Goal: Transaction & Acquisition: Purchase product/service

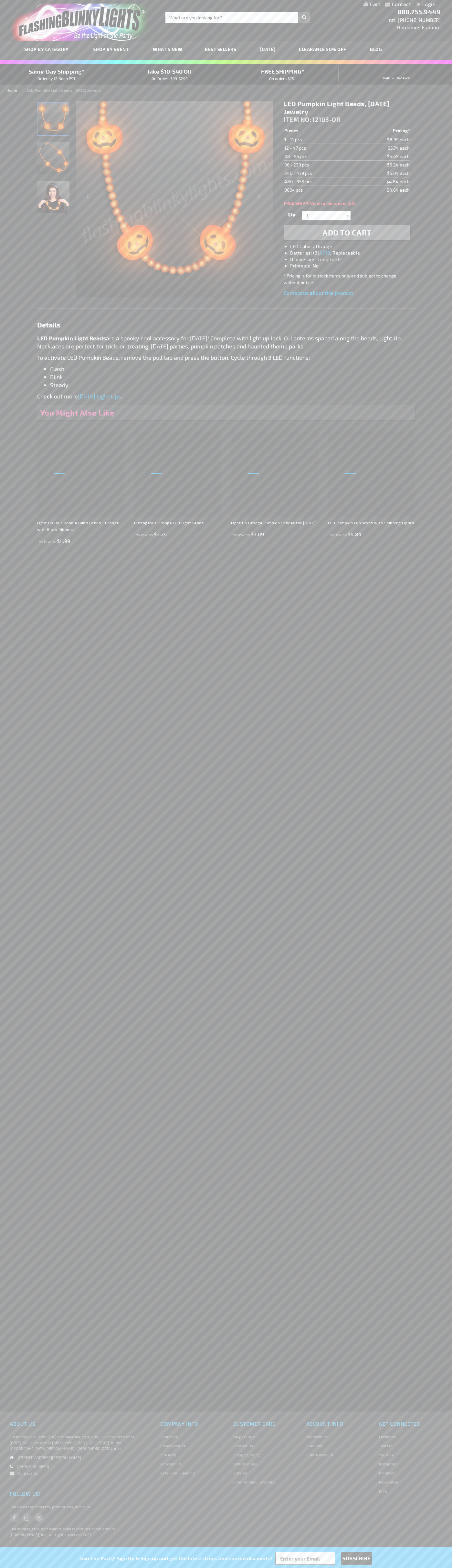
click at [353, 247] on li "LED Colors: Orange" at bounding box center [353, 247] width 126 height 7
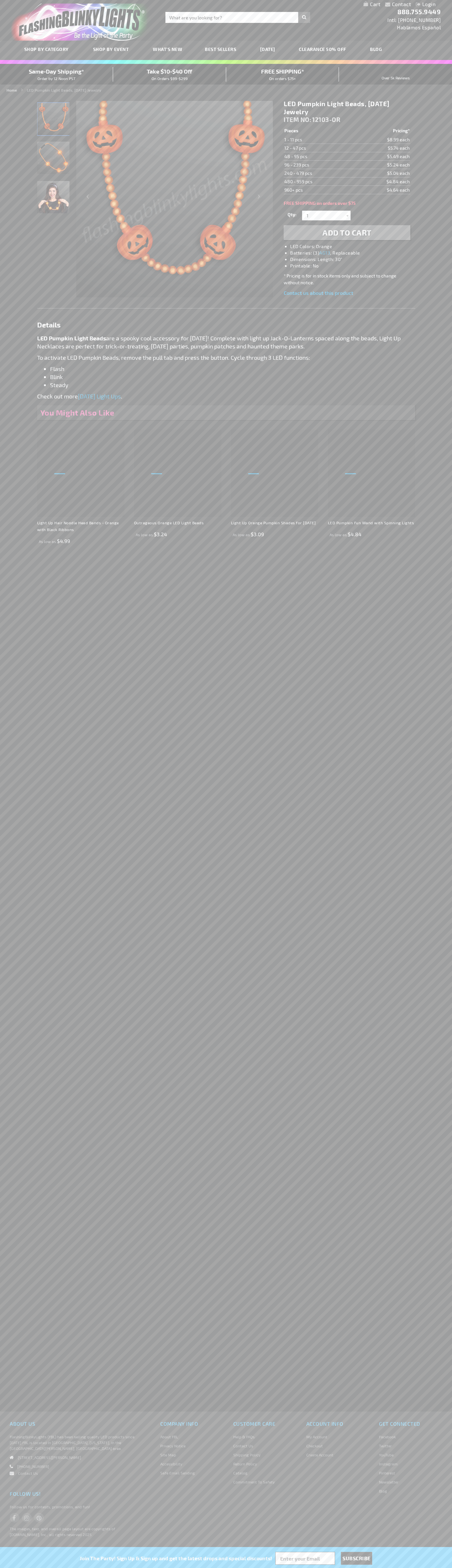
click at [347, 233] on span "Add to Cart" at bounding box center [347, 232] width 49 height 9
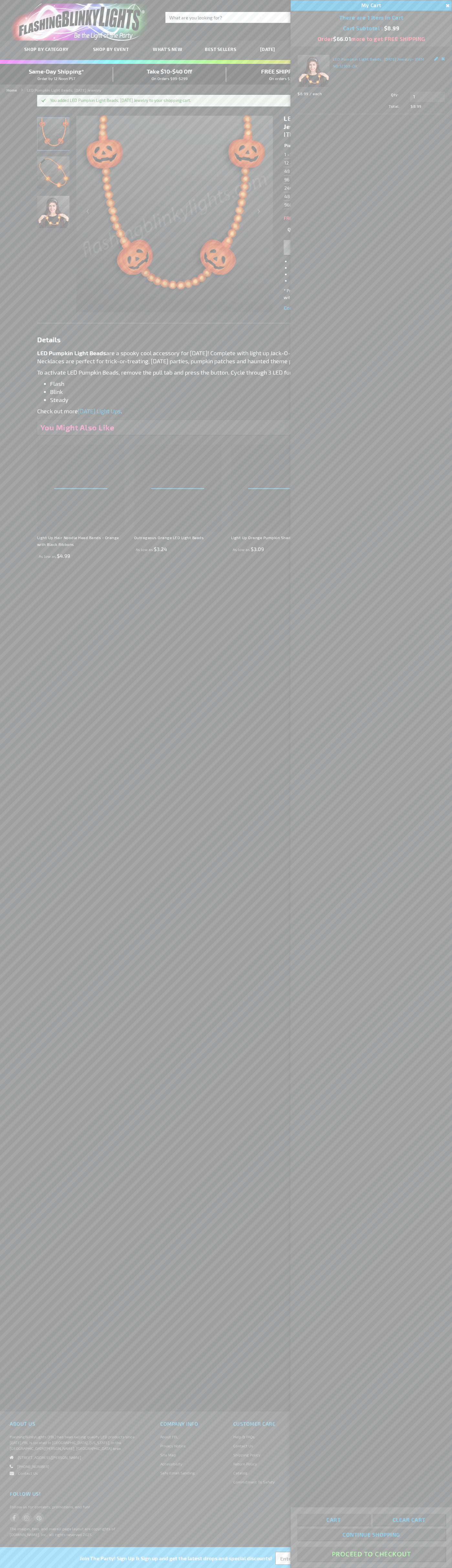
click at [371, 1554] on button "Proceed To Checkout" at bounding box center [371, 1554] width 148 height 15
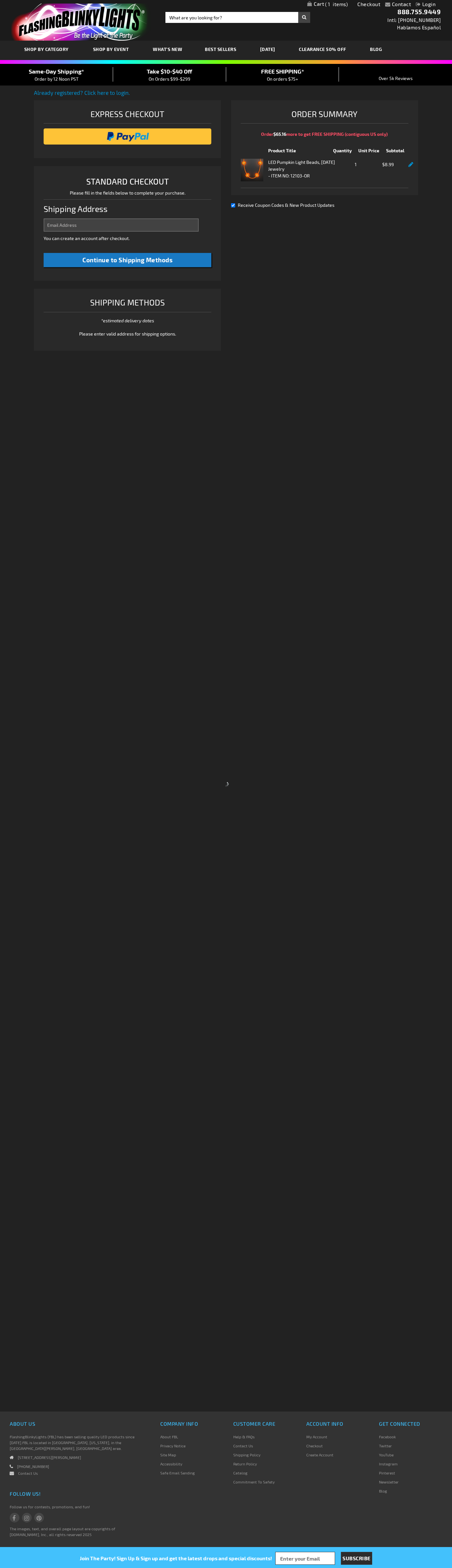
select select "US"
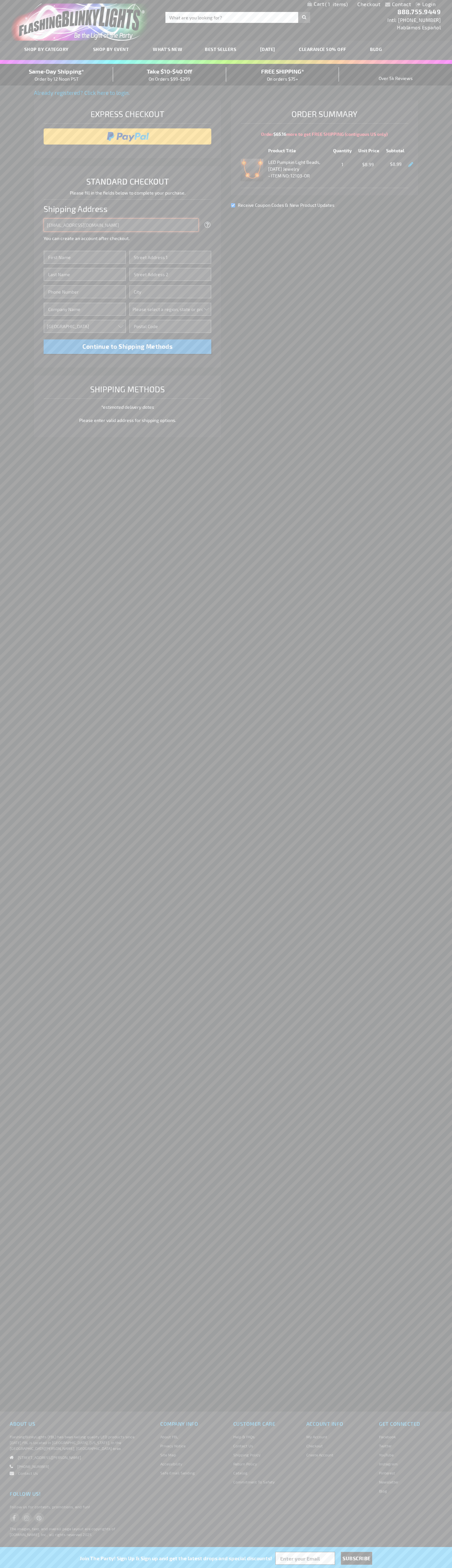
type input "johnsmith005@storebotmail.joonix.net"
type input "John"
type input "4021 Vernon Avenue"
type input "First floor"
type input "st. louis park"
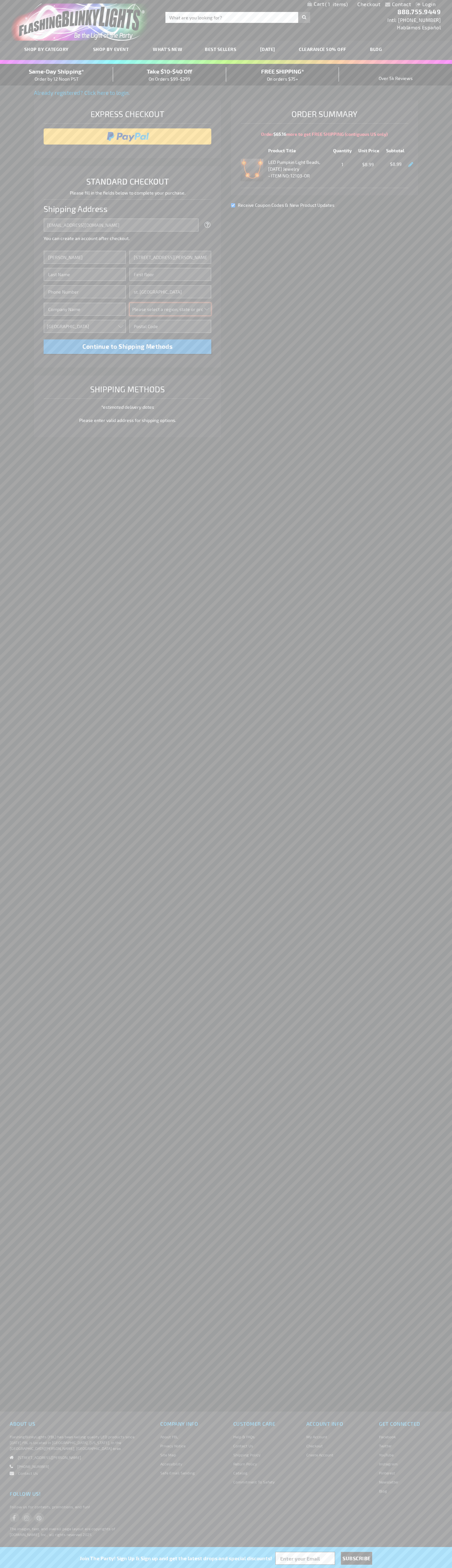
select select "34"
type input "55416"
type input "Smith"
type input "6502530000"
type input "John Smith"
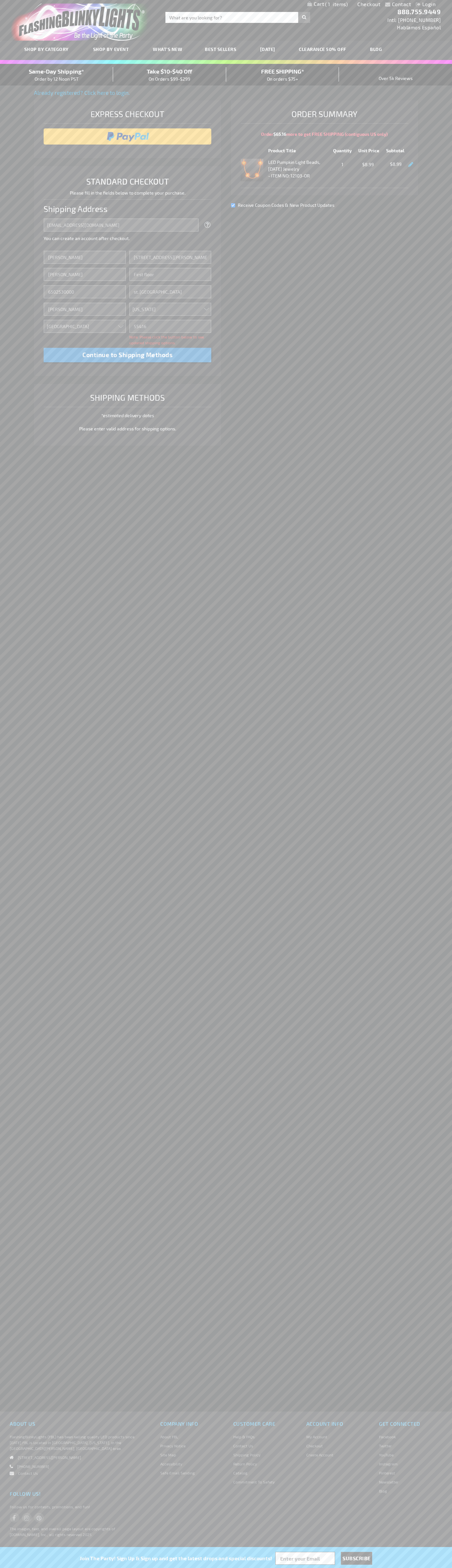
click at [57, 75] on div "Same-Day Shipping* Order by 12 Noon PST" at bounding box center [57, 74] width 113 height 15
click at [127, 136] on input "image" at bounding box center [127, 136] width 161 height 13
